Goal: Task Accomplishment & Management: Manage account settings

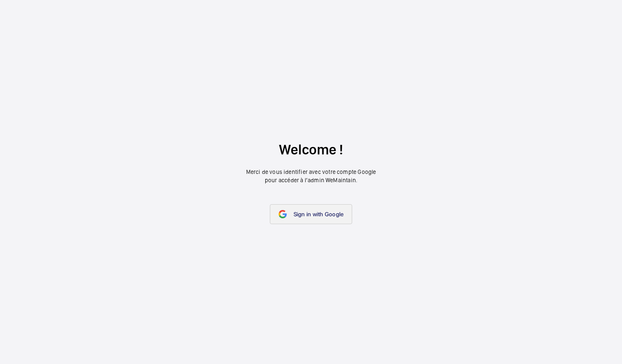
click at [336, 219] on link "Sign in with Google" at bounding box center [311, 214] width 83 height 20
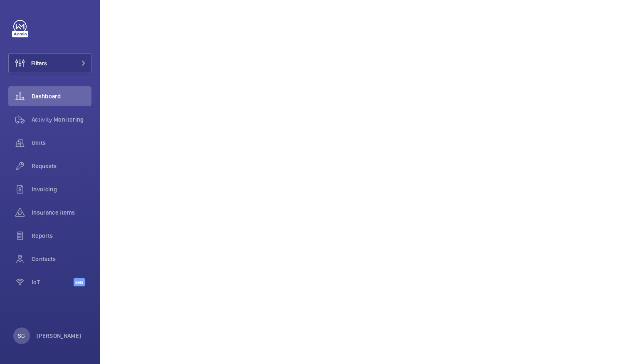
scroll to position [160, 0]
click at [63, 144] on span "Units" at bounding box center [62, 143] width 60 height 8
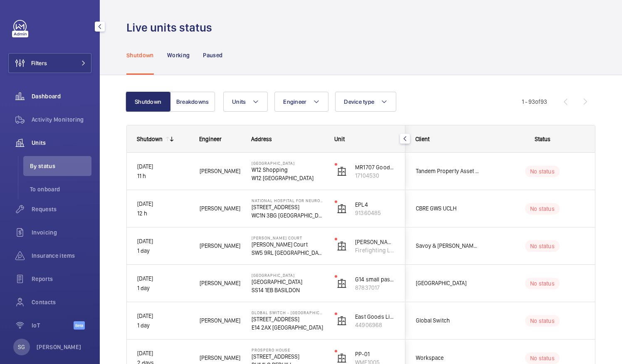
click at [35, 95] on span "Dashboard" at bounding box center [62, 96] width 60 height 8
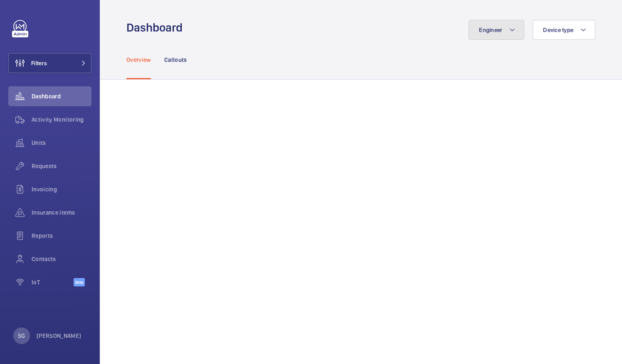
click at [487, 34] on button "Engineer" at bounding box center [496, 30] width 56 height 20
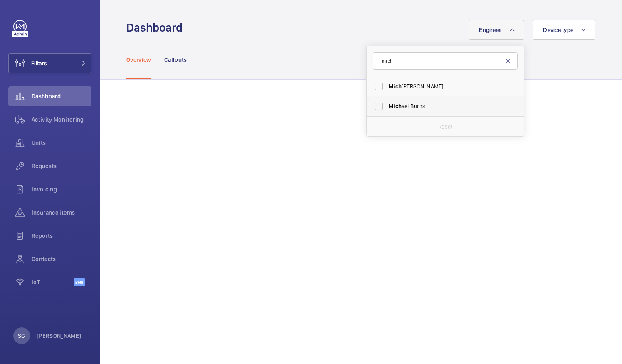
type input "mich"
click at [373, 105] on label "Mich ael Burns" at bounding box center [438, 106] width 145 height 20
click at [373, 105] on input "Mich ael Burns" at bounding box center [378, 106] width 17 height 17
click at [373, 104] on label "Mich ael Burns" at bounding box center [438, 106] width 145 height 20
click at [373, 104] on input "Mich ael Burns" at bounding box center [378, 106] width 17 height 17
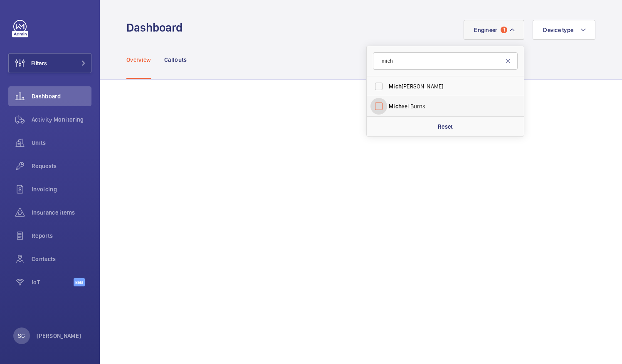
checkbox input "false"
click at [402, 65] on input "mich" at bounding box center [445, 60] width 145 height 17
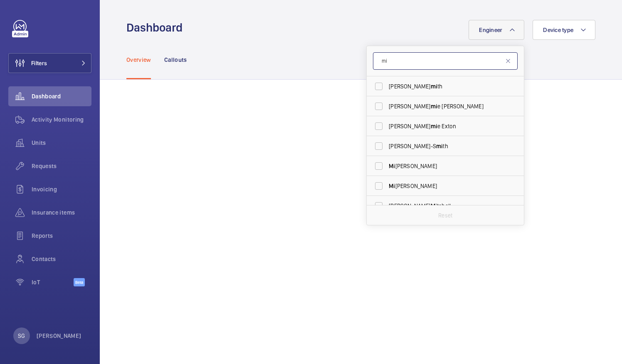
type input "m"
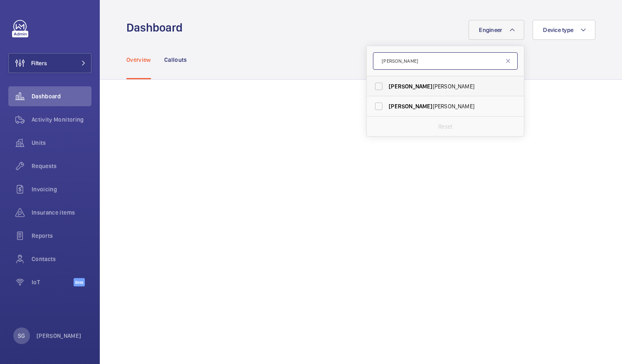
type input "josh"
click at [370, 88] on label "Josh James" at bounding box center [438, 86] width 145 height 20
click at [370, 88] on input "Josh James" at bounding box center [378, 86] width 17 height 17
click at [374, 83] on label "Josh James" at bounding box center [438, 86] width 145 height 20
click at [374, 83] on input "Josh James" at bounding box center [378, 86] width 17 height 17
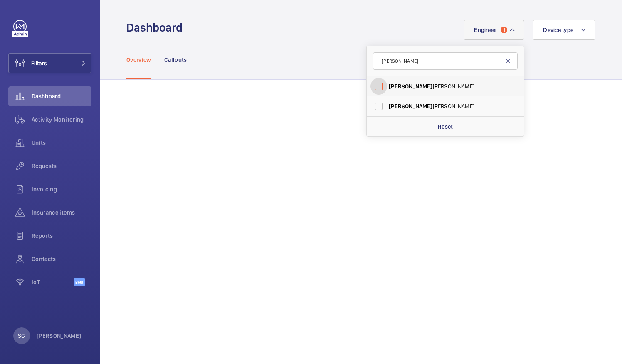
checkbox input "false"
click at [386, 66] on input "josh" at bounding box center [445, 60] width 145 height 17
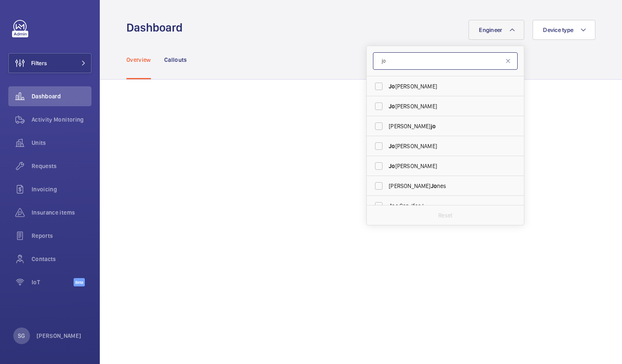
type input "j"
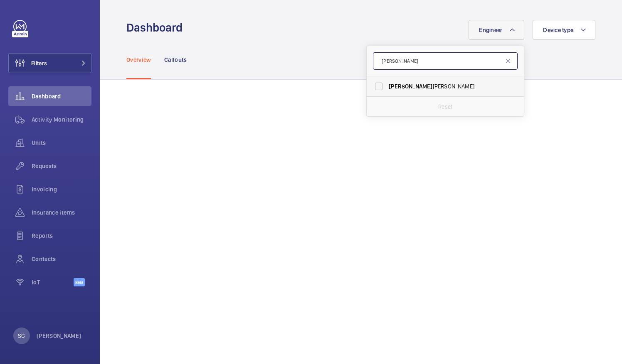
type input "Alfre"
click at [371, 87] on label "Alfre d Rickard" at bounding box center [438, 86] width 145 height 20
click at [371, 87] on input "Alfre d Rickard" at bounding box center [378, 86] width 17 height 17
click at [373, 84] on label "Alfre d Rickard" at bounding box center [438, 86] width 145 height 20
click at [373, 84] on input "Alfre d Rickard" at bounding box center [378, 86] width 17 height 17
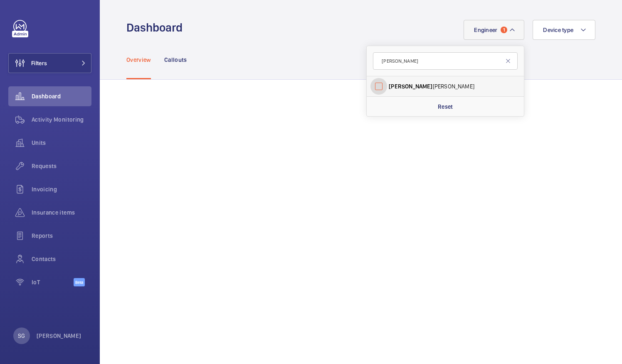
checkbox input "false"
click at [390, 61] on input "Alfre" at bounding box center [445, 60] width 145 height 17
type input "A"
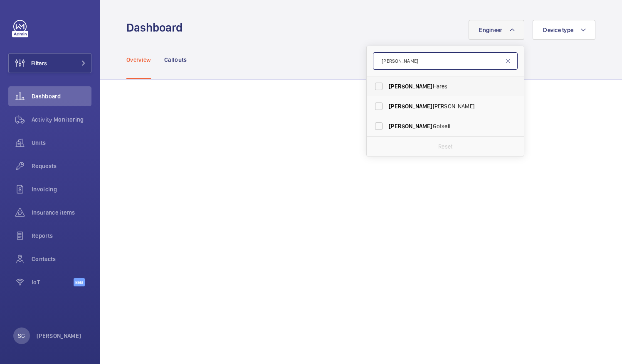
type input "Sam"
click at [374, 86] on label "Sam Hares" at bounding box center [438, 86] width 145 height 20
click at [374, 86] on input "Sam Hares" at bounding box center [378, 86] width 17 height 17
click at [371, 86] on label "Sam Hares" at bounding box center [438, 86] width 145 height 20
click at [371, 86] on input "Sam Hares" at bounding box center [378, 86] width 17 height 17
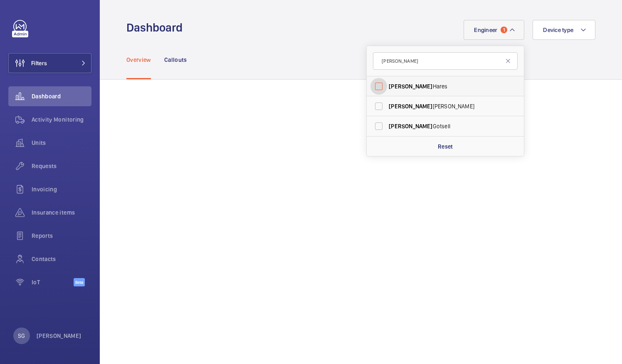
checkbox input "false"
click at [387, 63] on input "Sam" at bounding box center [445, 60] width 145 height 17
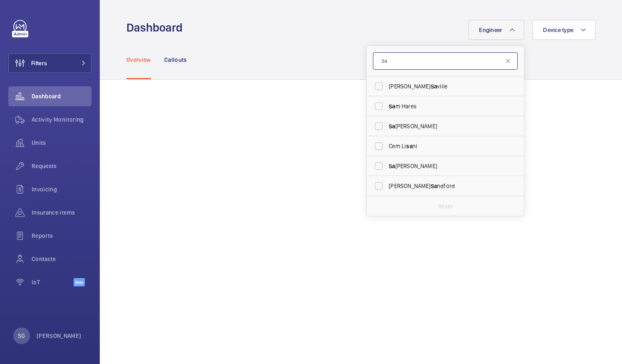
type input "S"
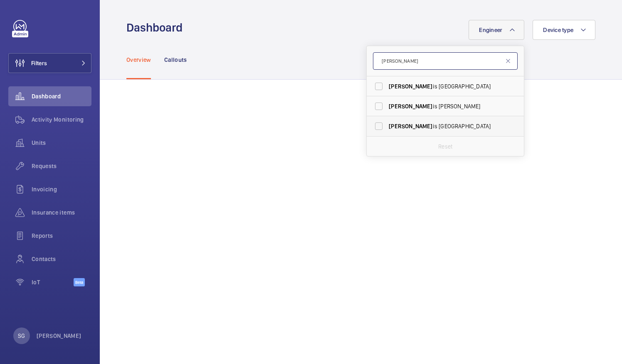
type input "Lew"
click at [372, 128] on label "Lew is Wormleighton" at bounding box center [438, 126] width 145 height 20
click at [372, 128] on input "Lew is Wormleighton" at bounding box center [378, 126] width 17 height 17
click at [371, 126] on label "Lew is Wormleighton" at bounding box center [438, 126] width 145 height 20
click at [371, 126] on input "Lew is Wormleighton" at bounding box center [378, 126] width 17 height 17
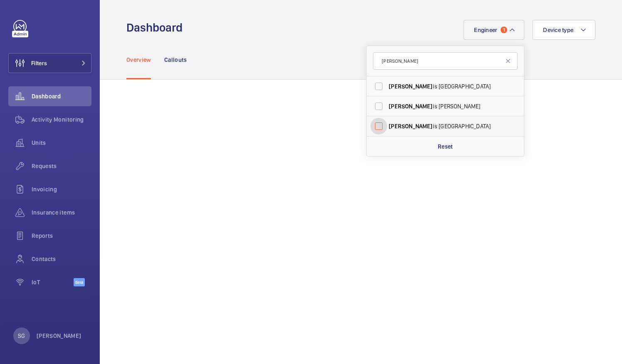
checkbox input "false"
click at [398, 63] on input "Lew" at bounding box center [445, 60] width 145 height 17
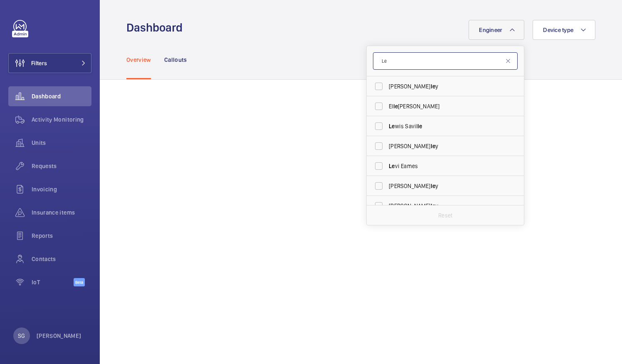
type input "L"
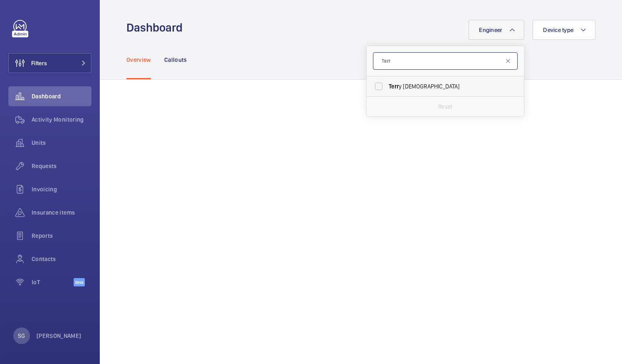
type input "Terr"
click at [372, 88] on label "Terr y French" at bounding box center [438, 86] width 145 height 20
click at [372, 88] on input "Terr y French" at bounding box center [378, 86] width 17 height 17
click at [375, 86] on label "Terr y French" at bounding box center [438, 86] width 145 height 20
click at [375, 86] on input "Terr y French" at bounding box center [378, 86] width 17 height 17
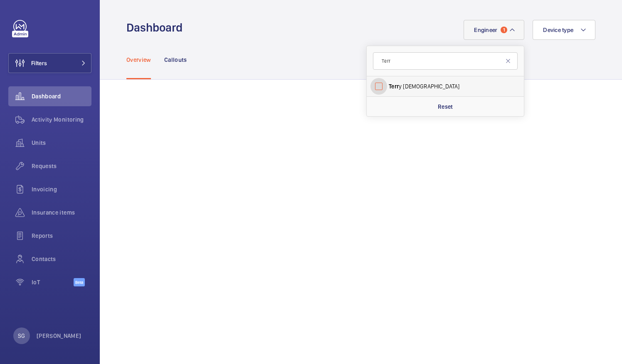
checkbox input "false"
click at [398, 60] on input "Terr" at bounding box center [445, 60] width 145 height 17
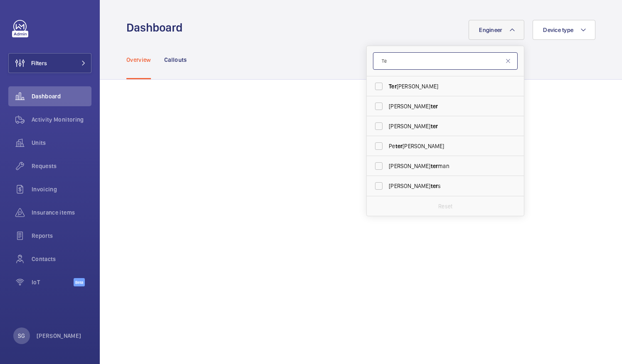
type input "T"
type input "Pau"
click at [372, 102] on label "Pau l Collyer" at bounding box center [438, 106] width 145 height 20
click at [372, 102] on input "Pau l Collyer" at bounding box center [378, 106] width 17 height 17
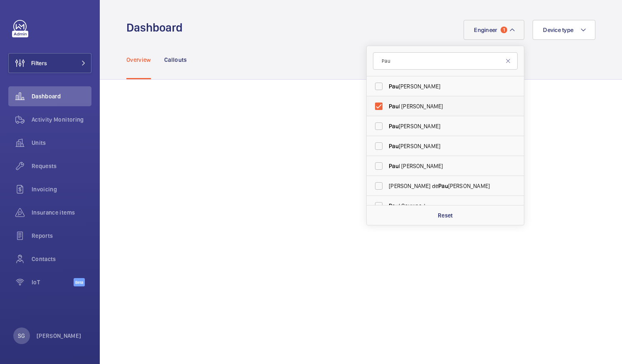
click at [374, 103] on label "Pau l Collyer" at bounding box center [438, 106] width 145 height 20
click at [374, 103] on input "Pau l Collyer" at bounding box center [378, 106] width 17 height 17
checkbox input "false"
click at [396, 66] on input "Pau" at bounding box center [445, 60] width 145 height 17
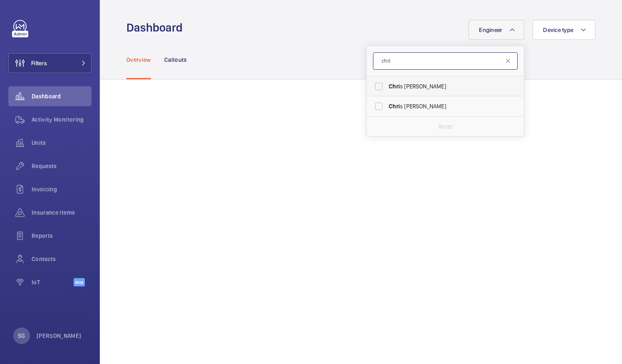
type input "chri"
click at [377, 83] on label "Chri s Cole" at bounding box center [438, 86] width 145 height 20
click at [377, 83] on input "Chri s Cole" at bounding box center [378, 86] width 17 height 17
click at [371, 84] on label "Chri s Cole" at bounding box center [438, 86] width 145 height 20
click at [371, 84] on input "Chri s Cole" at bounding box center [378, 86] width 17 height 17
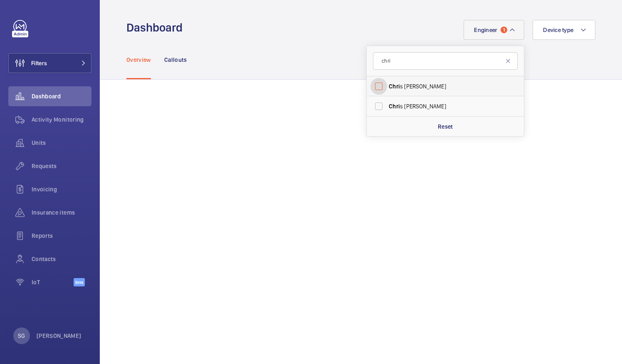
checkbox input "false"
click at [395, 57] on input "chri" at bounding box center [445, 60] width 145 height 17
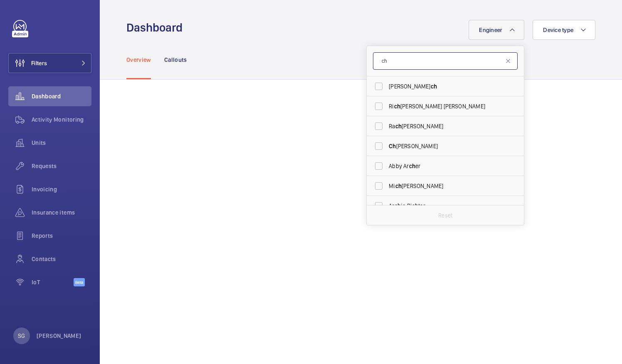
type input "c"
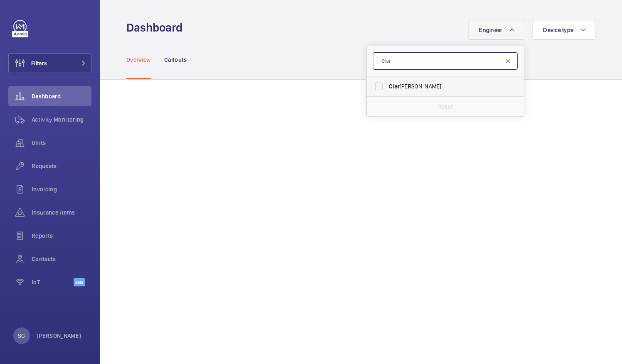
type input "Clar"
click at [373, 86] on label "Clar k Walters" at bounding box center [438, 86] width 145 height 20
click at [373, 86] on input "Clar k Walters" at bounding box center [378, 86] width 17 height 17
click at [373, 87] on label "Clar k Walters" at bounding box center [438, 86] width 145 height 20
click at [373, 87] on input "Clar k Walters" at bounding box center [378, 86] width 17 height 17
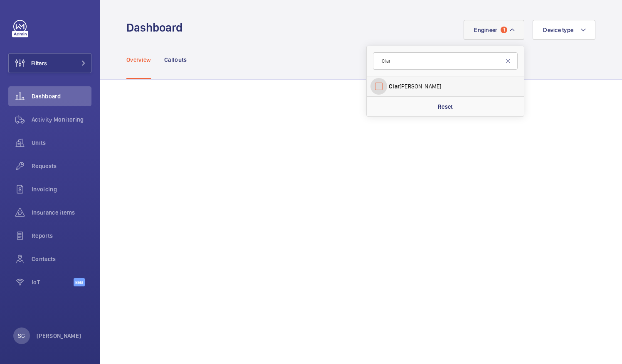
checkbox input "false"
click at [395, 69] on input "Clar" at bounding box center [445, 60] width 145 height 17
type input "C"
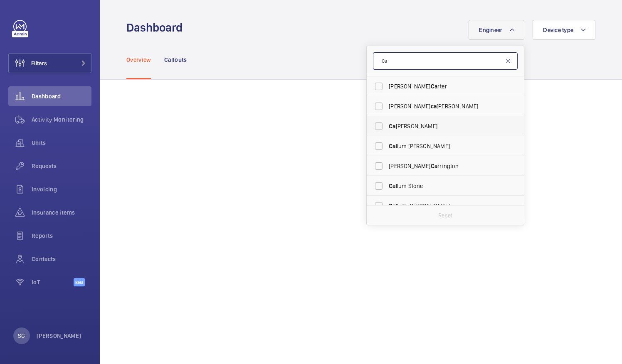
type input "Ca"
click at [374, 128] on label "Ca ine Bennett-Smith" at bounding box center [438, 126] width 145 height 20
click at [374, 128] on input "Ca ine Bennett-Smith" at bounding box center [378, 126] width 17 height 17
click at [375, 126] on label "Ca ine Bennett-Smith" at bounding box center [438, 126] width 145 height 20
click at [375, 126] on input "Ca ine Bennett-Smith" at bounding box center [378, 126] width 17 height 17
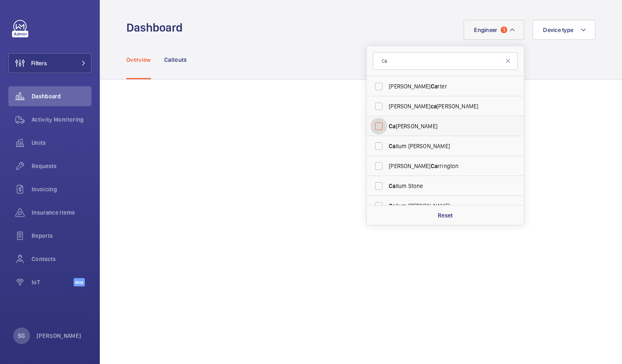
checkbox input "false"
click at [397, 63] on input "Ca" at bounding box center [445, 60] width 145 height 17
type input "C"
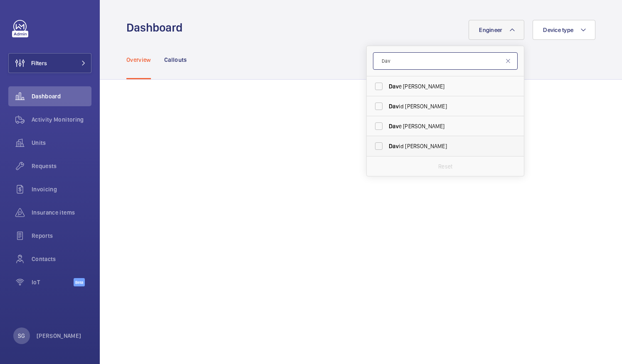
type input "Dav"
click at [371, 149] on label "Dav id Clifford" at bounding box center [438, 146] width 145 height 20
click at [371, 149] on input "Dav id Clifford" at bounding box center [378, 146] width 17 height 17
click at [373, 143] on label "Dav id Clifford" at bounding box center [438, 146] width 145 height 20
click at [373, 143] on input "Dav id Clifford" at bounding box center [378, 146] width 17 height 17
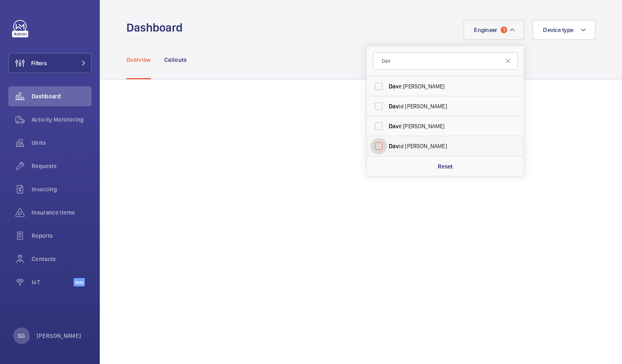
checkbox input "false"
click at [404, 66] on input "Dav" at bounding box center [445, 60] width 145 height 17
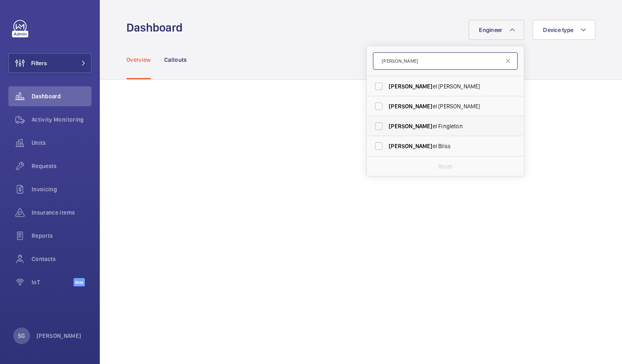
type input "Dani"
click at [371, 127] on label "Dani el Fingleton" at bounding box center [438, 126] width 145 height 20
click at [371, 127] on input "Dani el Fingleton" at bounding box center [378, 126] width 17 height 17
click at [372, 125] on label "Dani el Fingleton" at bounding box center [438, 126] width 145 height 20
click at [372, 125] on input "Dani el Fingleton" at bounding box center [378, 126] width 17 height 17
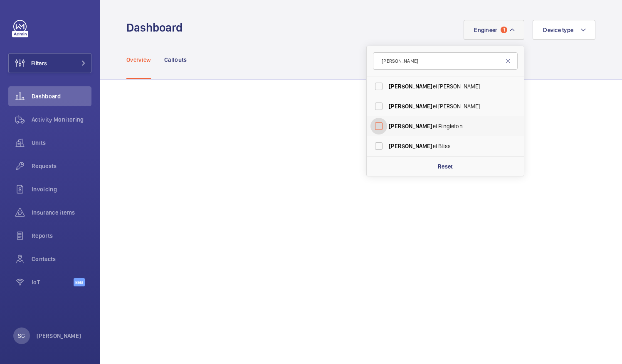
checkbox input "false"
click at [391, 57] on input "Dani" at bounding box center [445, 60] width 145 height 17
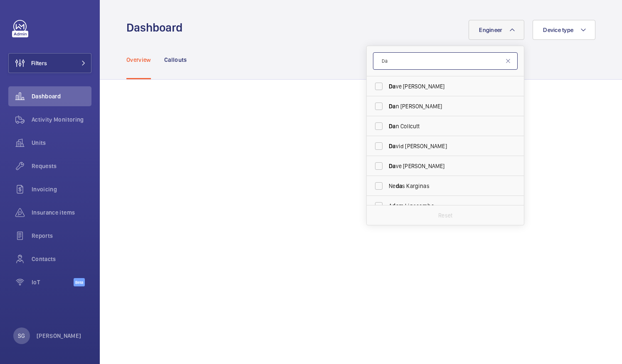
type input "D"
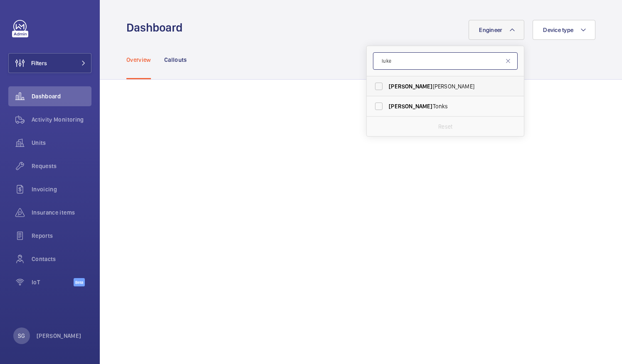
type input "luke"
click at [375, 85] on label "Luke Robinson" at bounding box center [438, 86] width 145 height 20
click at [375, 85] on input "Luke Robinson" at bounding box center [378, 86] width 17 height 17
click at [374, 82] on label "Luke Robinson" at bounding box center [438, 86] width 145 height 20
click at [374, 82] on input "Luke Robinson" at bounding box center [378, 86] width 17 height 17
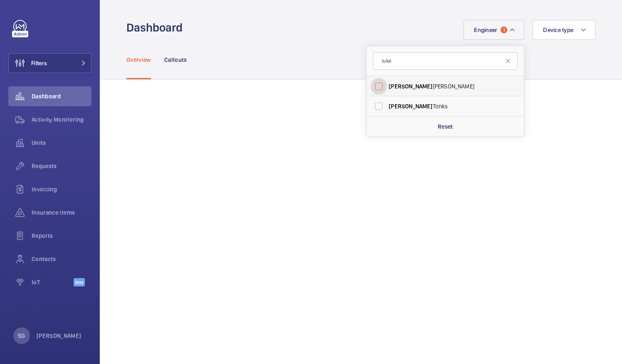
checkbox input "false"
click at [395, 59] on input "luke" at bounding box center [445, 60] width 145 height 17
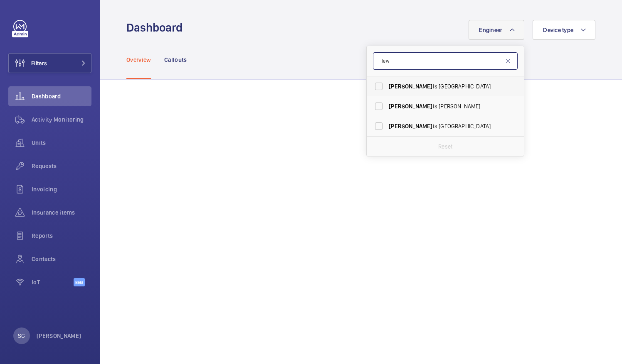
type input "lew"
click at [369, 88] on label "Lew is Saville" at bounding box center [438, 86] width 145 height 20
click at [370, 88] on input "Lew is Saville" at bounding box center [378, 86] width 17 height 17
click at [374, 85] on label "Lew is Saville" at bounding box center [438, 86] width 145 height 20
click at [374, 85] on input "Lew is Saville" at bounding box center [378, 86] width 17 height 17
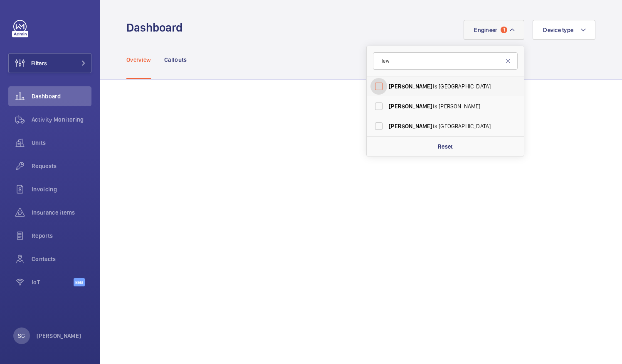
checkbox input "false"
click at [397, 63] on input "lew" at bounding box center [445, 60] width 145 height 17
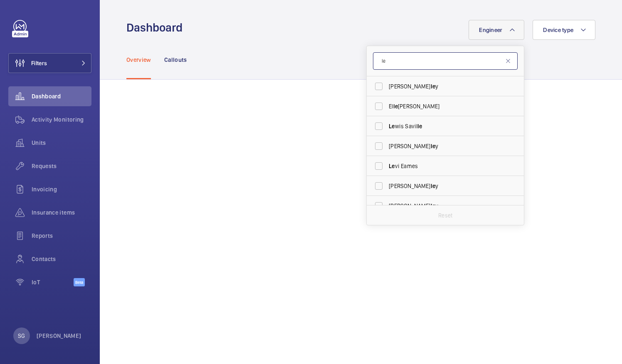
type input "l"
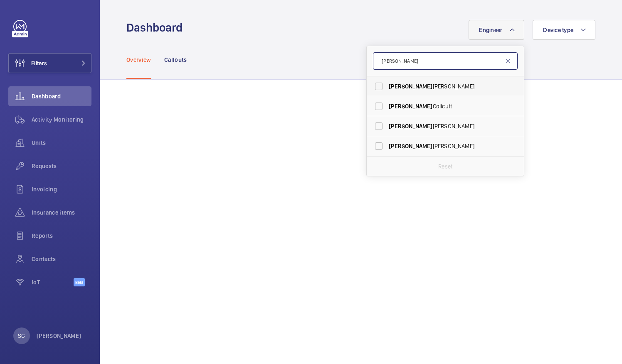
type input "dan"
click at [374, 87] on label "Dan Jennings" at bounding box center [438, 86] width 145 height 20
click at [374, 87] on input "Dan Jennings" at bounding box center [378, 86] width 17 height 17
click at [370, 86] on label "Dan Jennings" at bounding box center [438, 86] width 145 height 20
click at [370, 86] on input "Dan Jennings" at bounding box center [378, 86] width 17 height 17
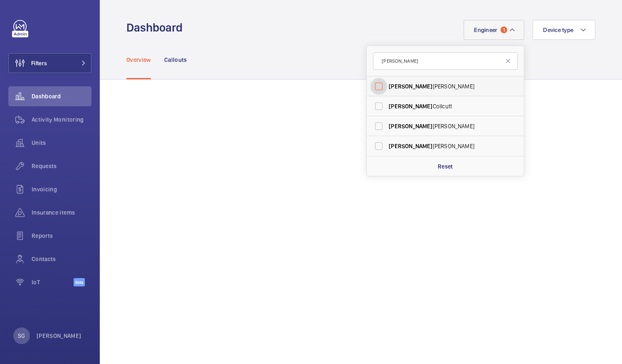
checkbox input "false"
click at [395, 61] on input "dan" at bounding box center [445, 60] width 145 height 17
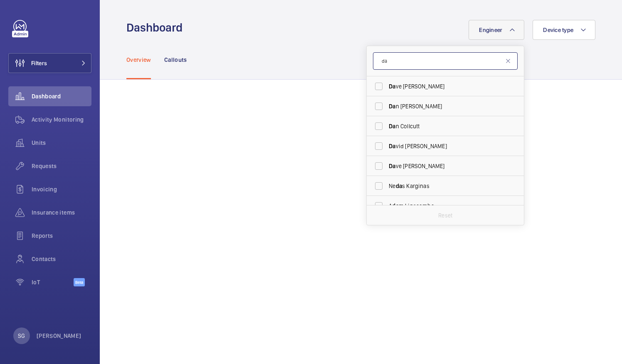
type input "d"
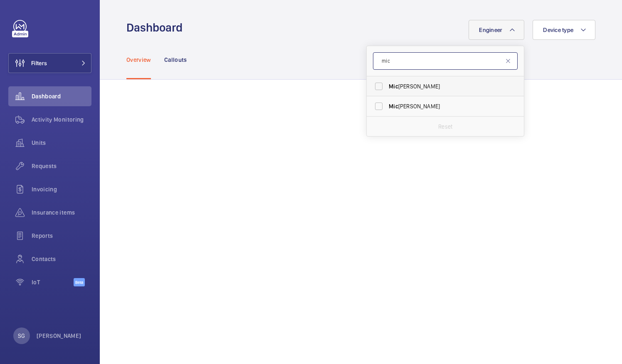
type input "mic"
click at [371, 90] on label "Mic hael Lyons" at bounding box center [438, 86] width 145 height 20
click at [371, 90] on input "Mic hael Lyons" at bounding box center [378, 86] width 17 height 17
click at [370, 83] on label "Mic hael Lyons" at bounding box center [438, 86] width 145 height 20
click at [370, 83] on input "Mic hael Lyons" at bounding box center [378, 86] width 17 height 17
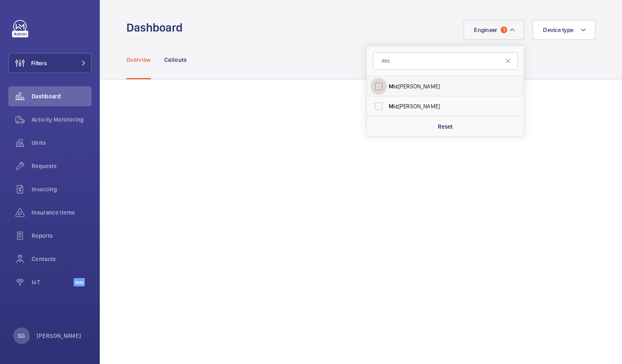
checkbox input "false"
click at [392, 61] on input "mic" at bounding box center [445, 60] width 145 height 17
type input "m"
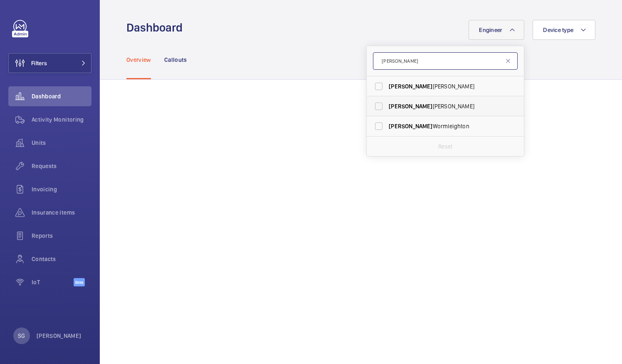
type input "lewis"
click at [372, 104] on label "Lewis Hughes" at bounding box center [438, 106] width 145 height 20
click at [372, 104] on input "Lewis Hughes" at bounding box center [378, 106] width 17 height 17
click at [371, 105] on label "Lewis Hughes" at bounding box center [438, 106] width 145 height 20
click at [371, 105] on input "Lewis Hughes" at bounding box center [378, 106] width 17 height 17
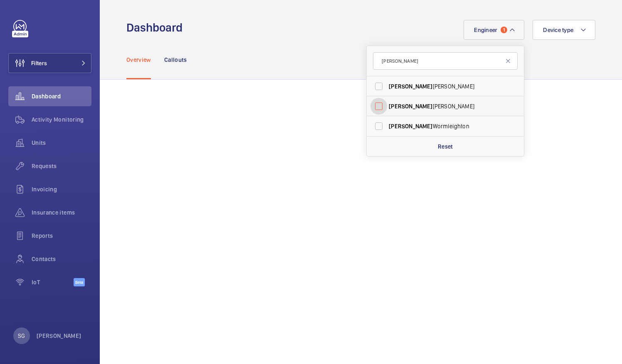
checkbox input "false"
click at [404, 64] on input "lewis" at bounding box center [445, 60] width 145 height 17
type input "l"
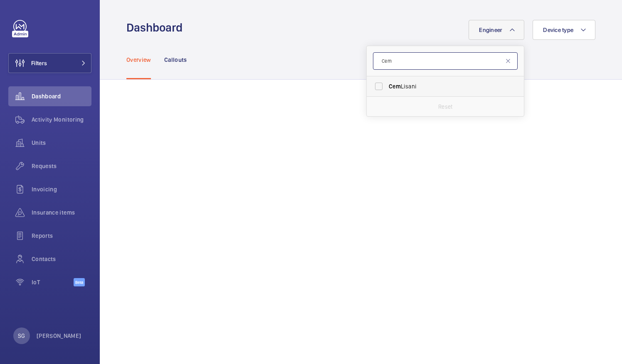
type input "Cem"
click at [375, 91] on label "Cem Lisani" at bounding box center [438, 86] width 145 height 20
click at [375, 91] on input "Cem Lisani" at bounding box center [378, 86] width 17 height 17
click at [375, 87] on label "Cem Lisani" at bounding box center [438, 86] width 145 height 20
click at [375, 87] on input "Cem Lisani" at bounding box center [378, 86] width 17 height 17
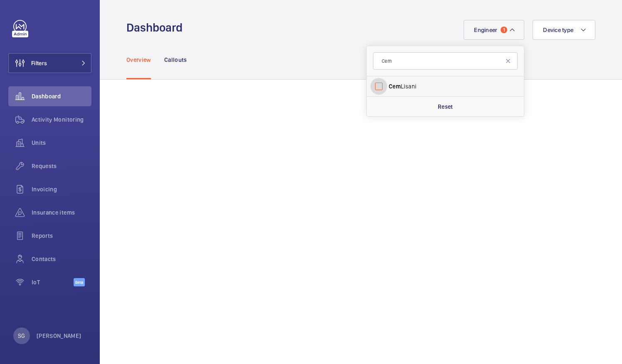
checkbox input "false"
click at [401, 62] on input "Cem" at bounding box center [445, 60] width 145 height 17
type input "C"
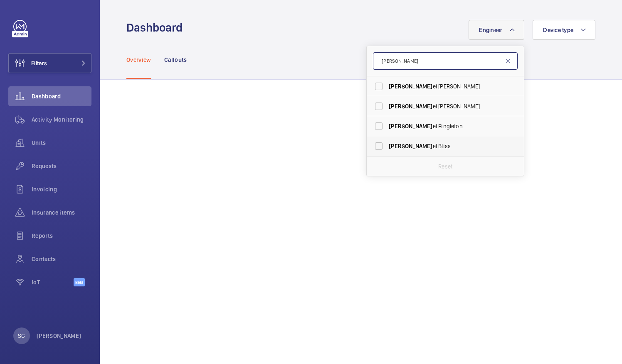
type input "dani"
click at [371, 144] on label "Dani el Bliss" at bounding box center [438, 146] width 145 height 20
click at [371, 144] on input "Dani el Bliss" at bounding box center [378, 146] width 17 height 17
checkbox input "true"
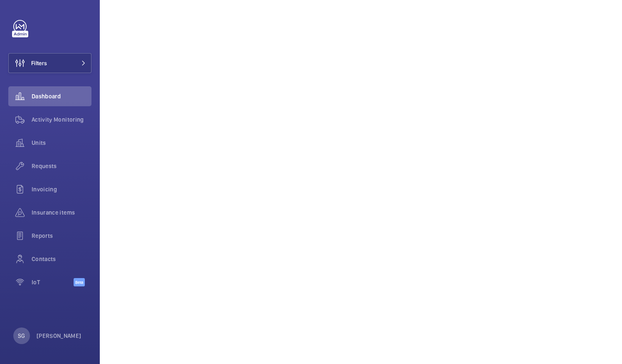
scroll to position [211, 0]
click at [49, 127] on div "Activity Monitoring" at bounding box center [49, 120] width 83 height 20
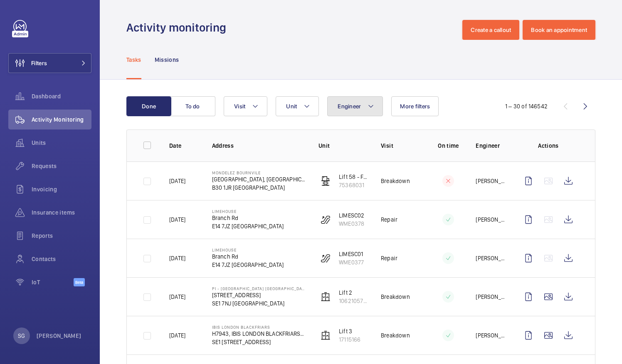
click at [346, 107] on span "Engineer" at bounding box center [348, 106] width 23 height 7
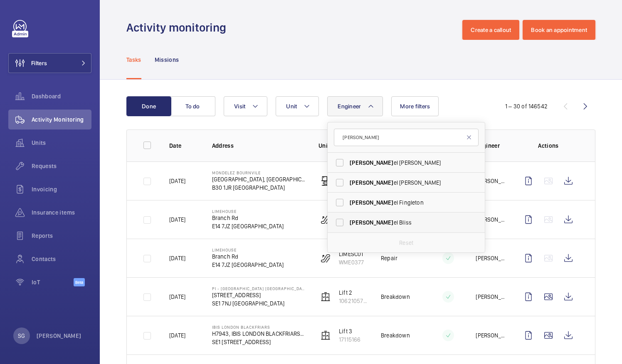
type input "dani"
click at [342, 226] on label "Dani el Bliss" at bounding box center [399, 223] width 145 height 20
click at [342, 226] on input "Dani el Bliss" at bounding box center [339, 222] width 17 height 17
checkbox input "true"
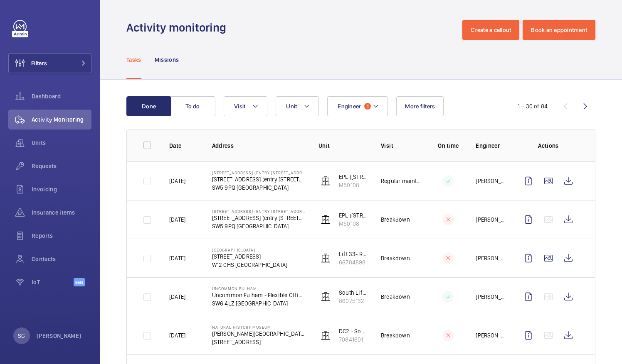
click at [366, 34] on div "Activity monitoring Create a callout Book an appointment" at bounding box center [360, 30] width 469 height 20
click at [464, 105] on div "Engineer 1 Unit Visit More filters" at bounding box center [360, 106] width 272 height 20
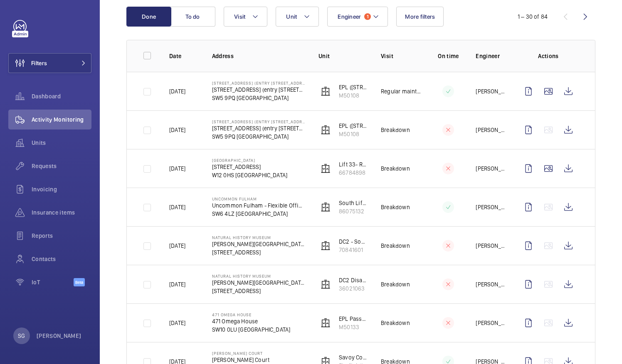
scroll to position [81, 0]
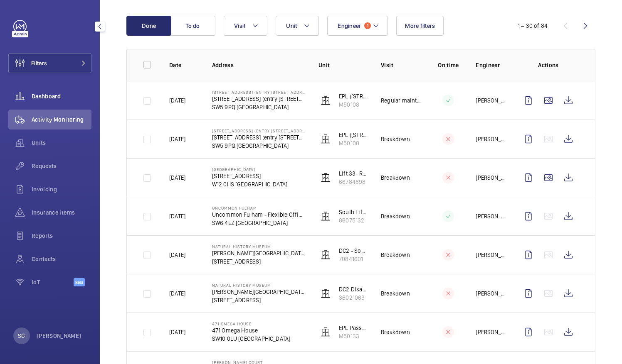
click at [66, 101] on div "Dashboard" at bounding box center [49, 96] width 83 height 20
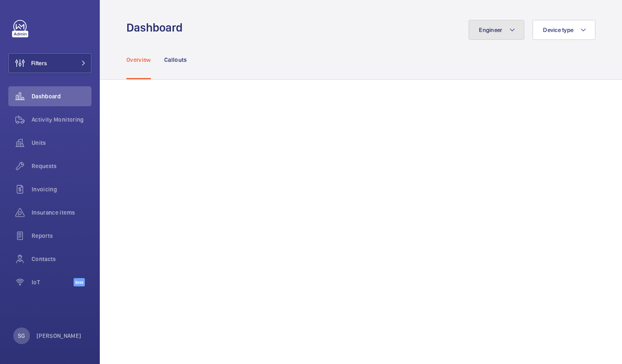
click at [509, 32] on mat-icon at bounding box center [512, 30] width 7 height 10
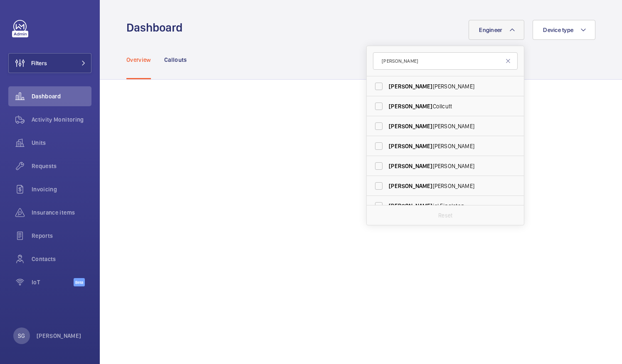
scroll to position [31, 0]
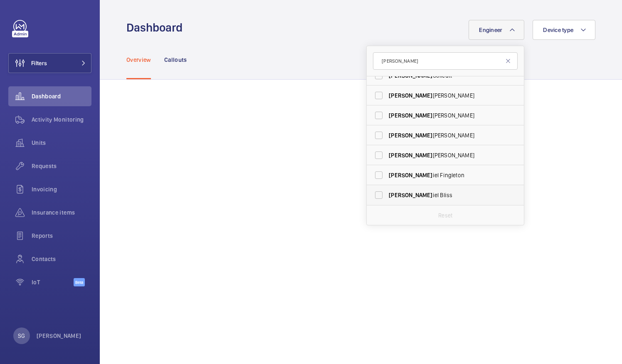
type input "dan"
click at [371, 193] on label "Dan iel Bliss" at bounding box center [438, 195] width 145 height 20
click at [371, 193] on input "Dan iel Bliss" at bounding box center [378, 195] width 17 height 17
checkbox input "true"
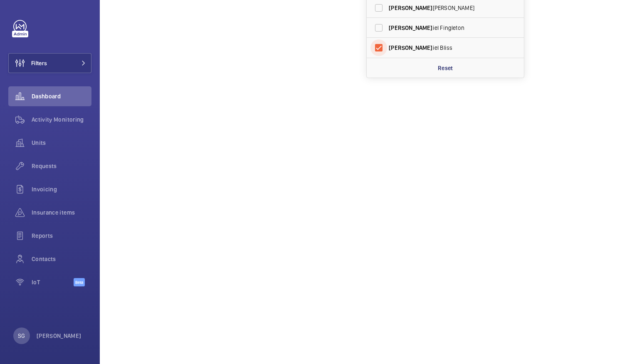
scroll to position [150, 0]
